Goal: Task Accomplishment & Management: Manage account settings

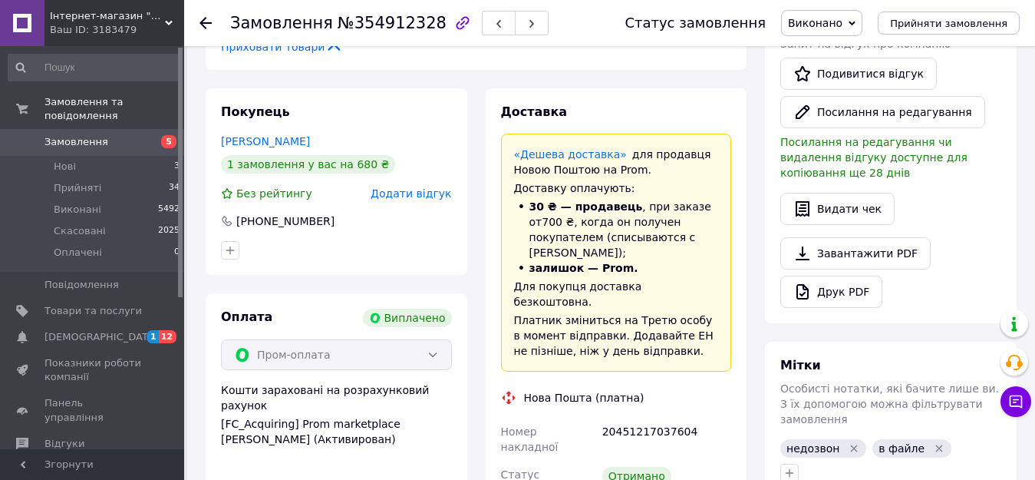
scroll to position [461, 0]
